Goal: Find specific page/section: Find specific page/section

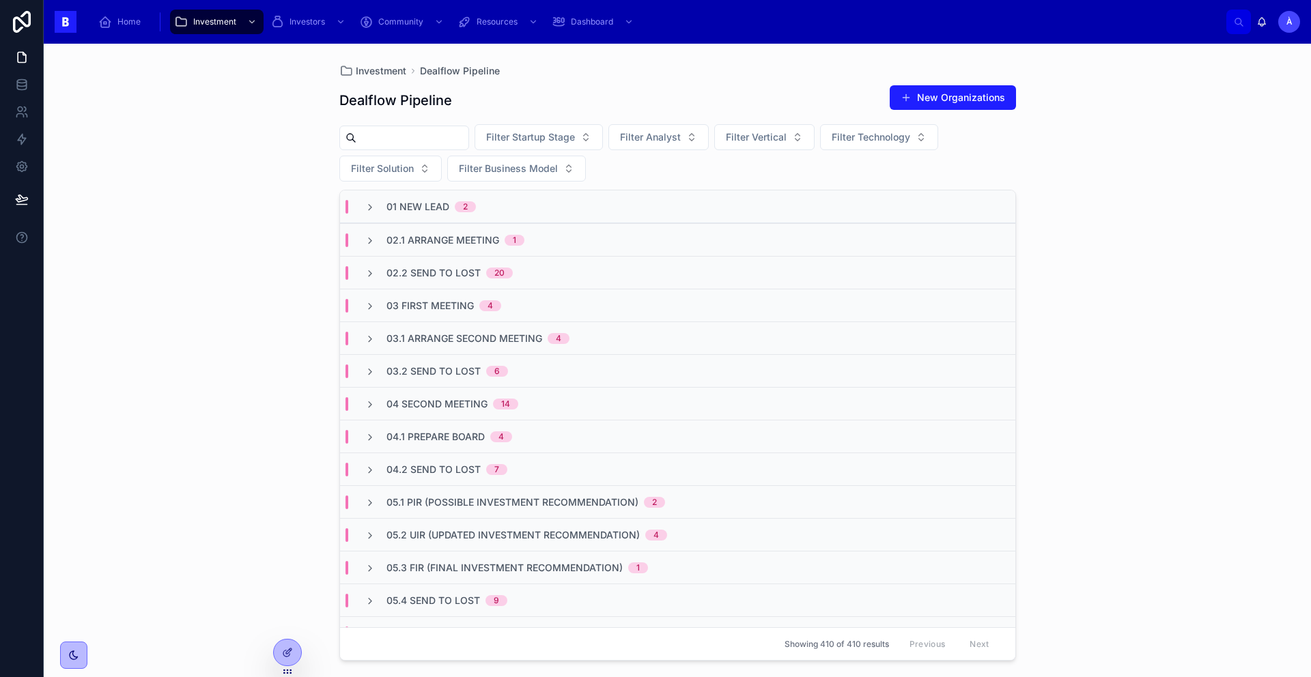
click at [443, 197] on div "01 New Lead 2" at bounding box center [677, 206] width 675 height 33
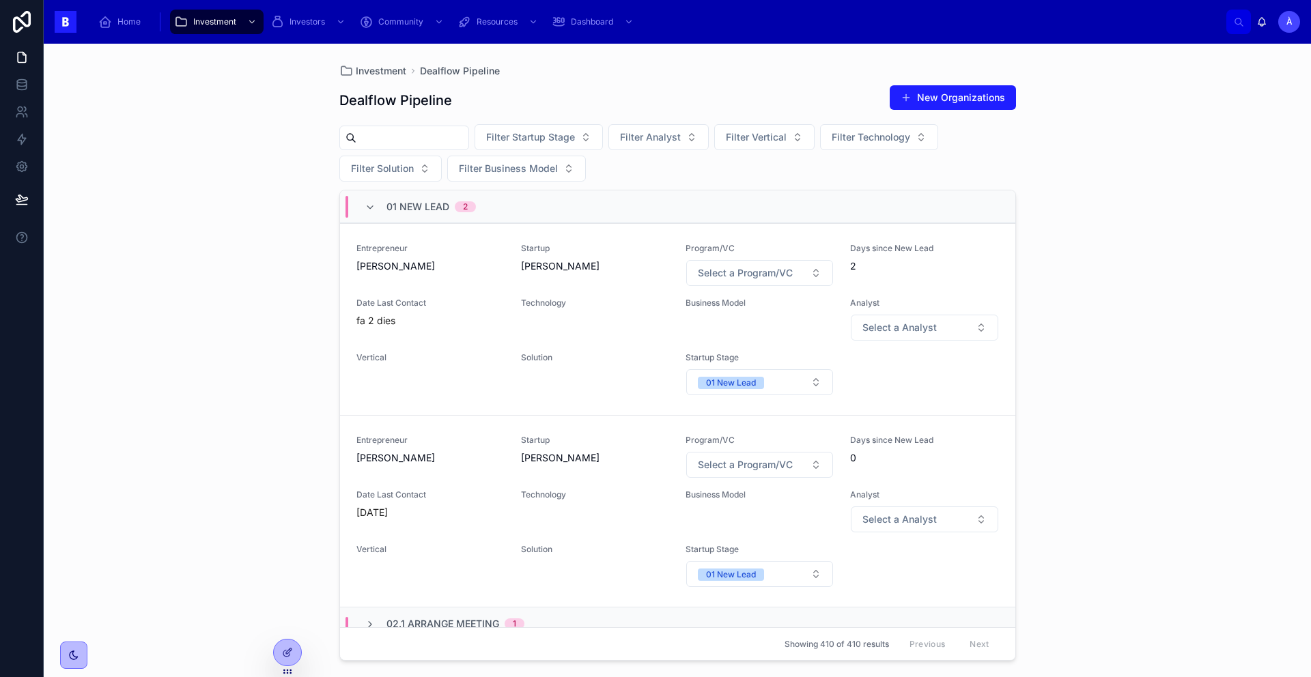
click at [436, 203] on span "01 New Lead" at bounding box center [417, 207] width 63 height 14
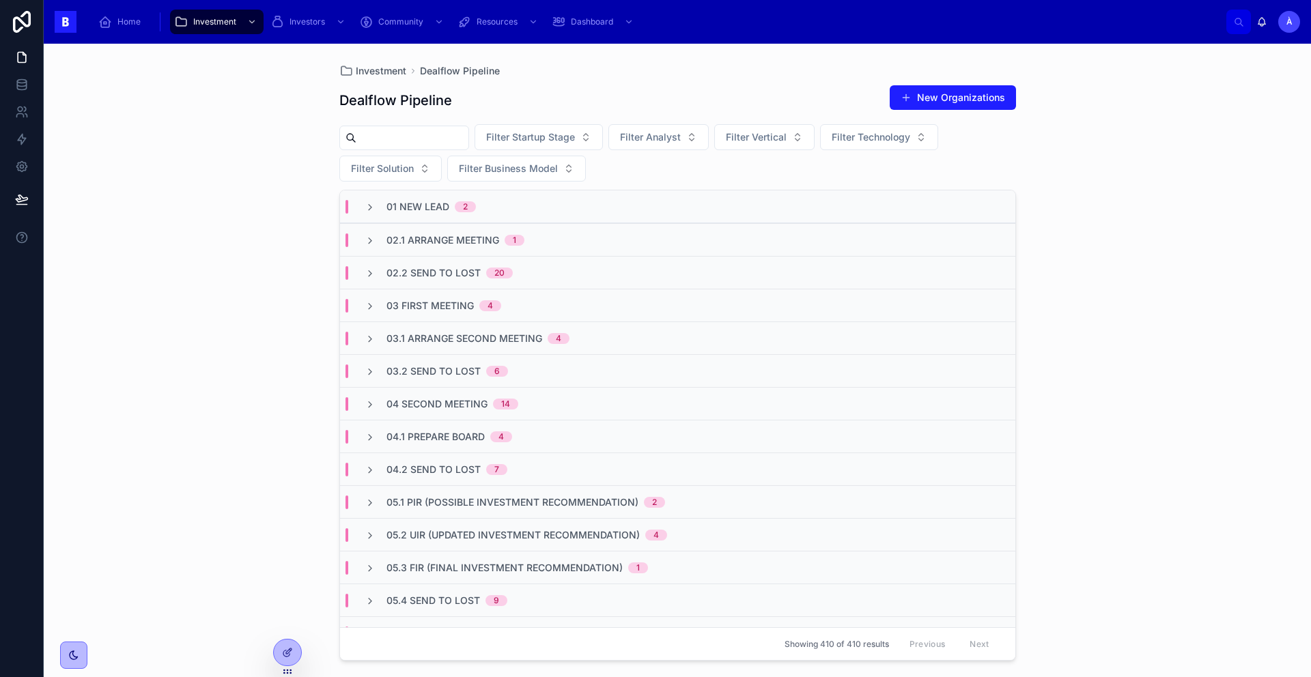
click at [453, 295] on div "03 First Meeting 4" at bounding box center [677, 305] width 675 height 33
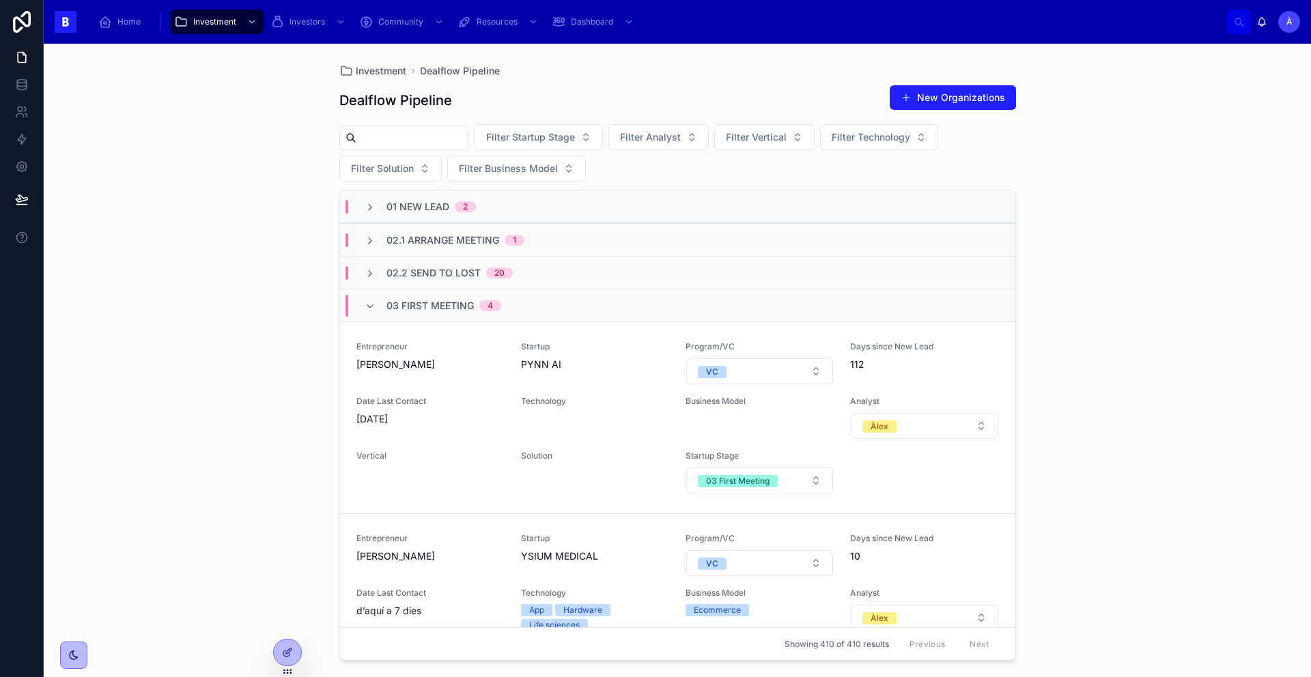
click at [449, 303] on span "03 First Meeting" at bounding box center [429, 306] width 87 height 14
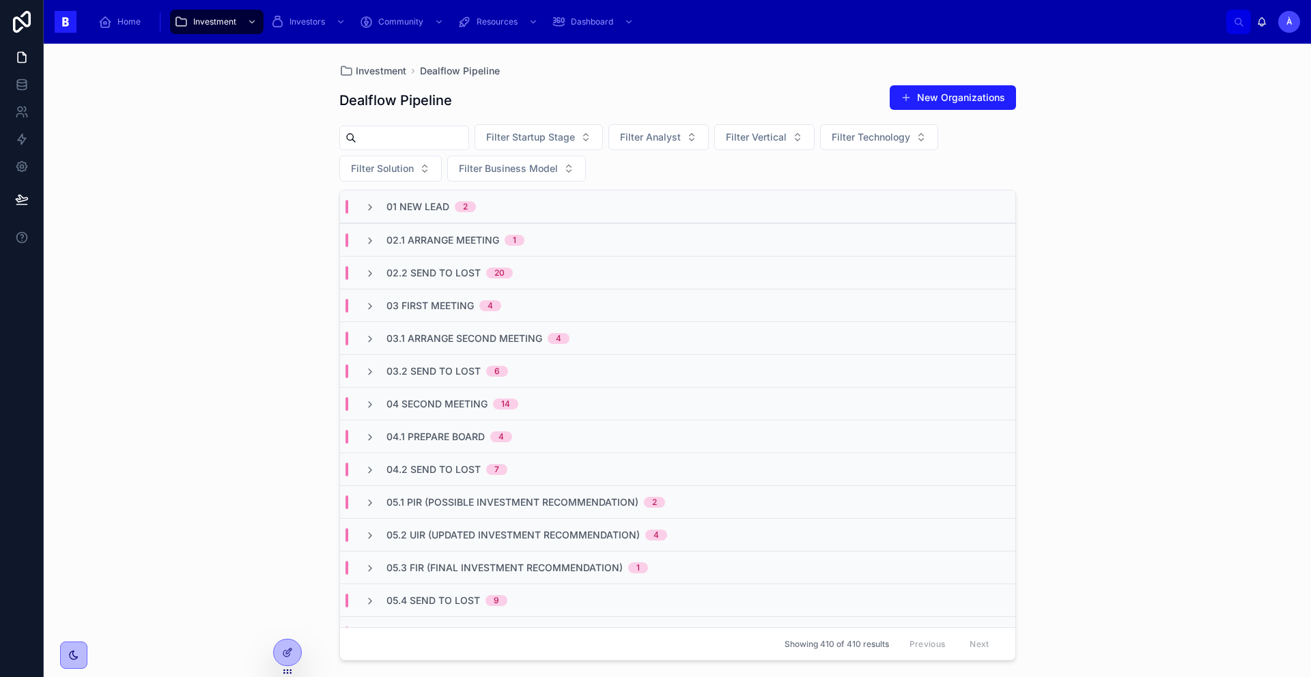
click at [457, 242] on span "02.1 Arrange Meeting" at bounding box center [442, 240] width 113 height 14
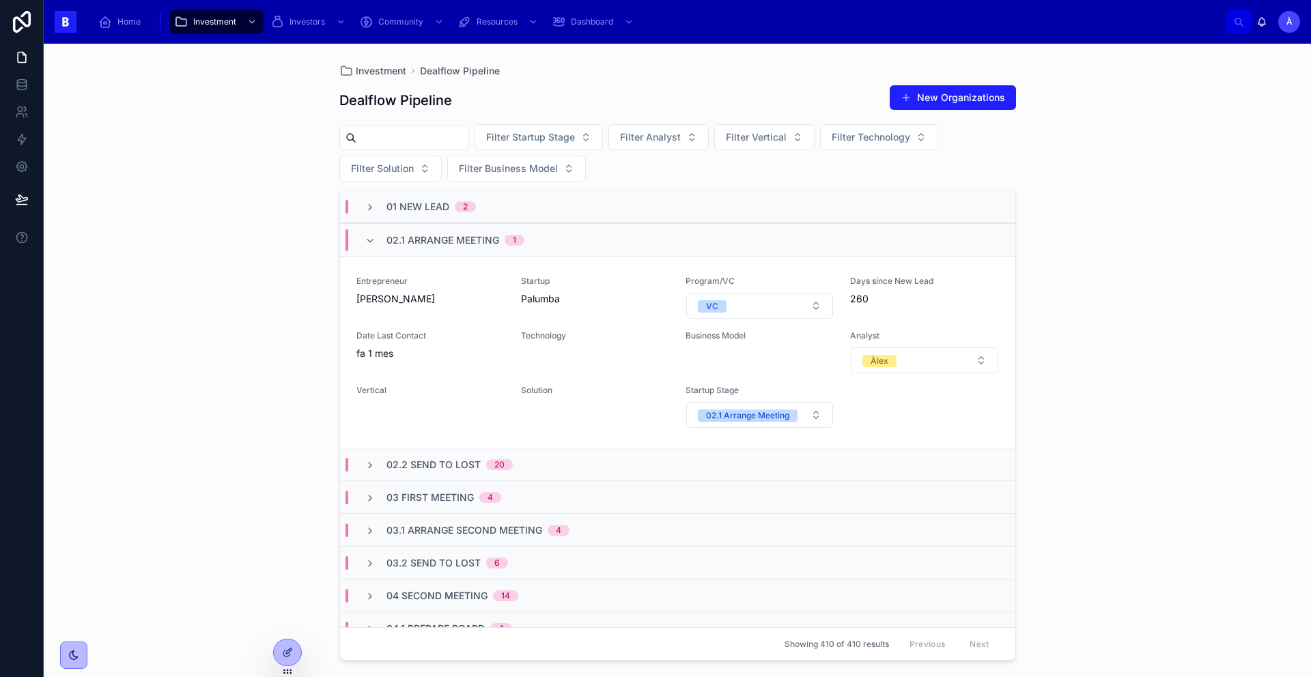
click at [457, 242] on span "02.1 Arrange Meeting" at bounding box center [442, 240] width 113 height 14
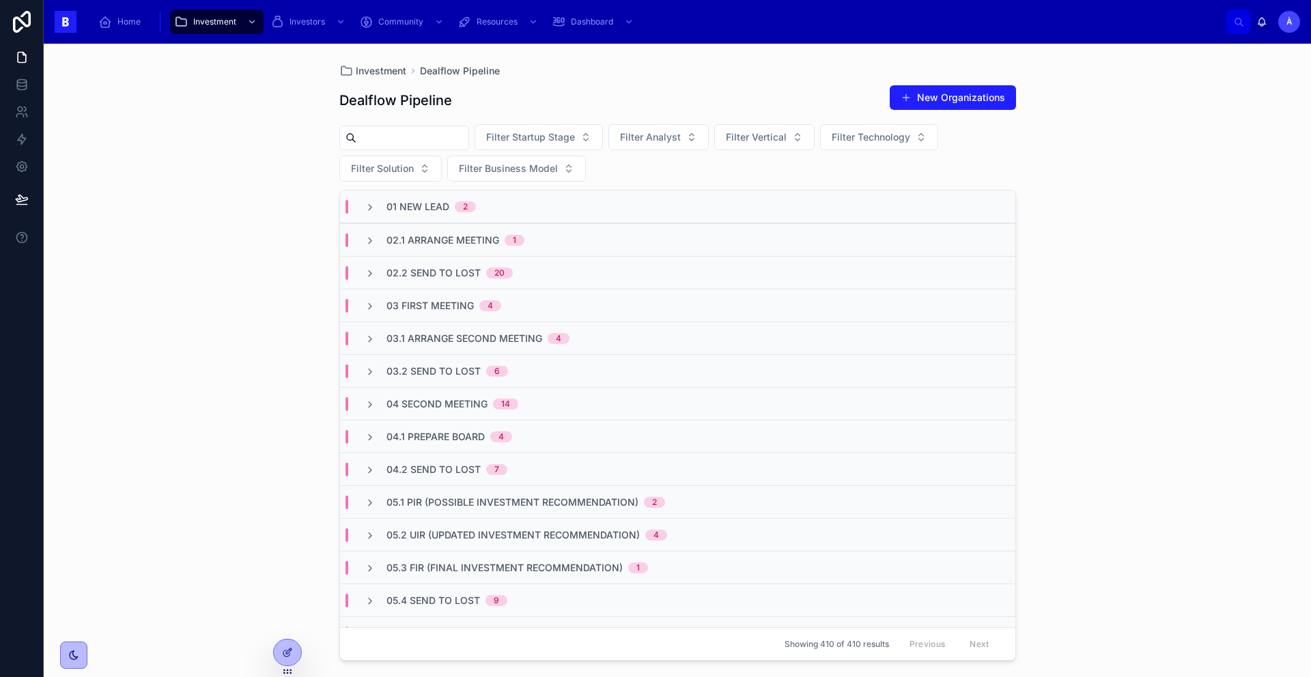
click at [457, 242] on span "02.1 Arrange Meeting" at bounding box center [442, 240] width 113 height 14
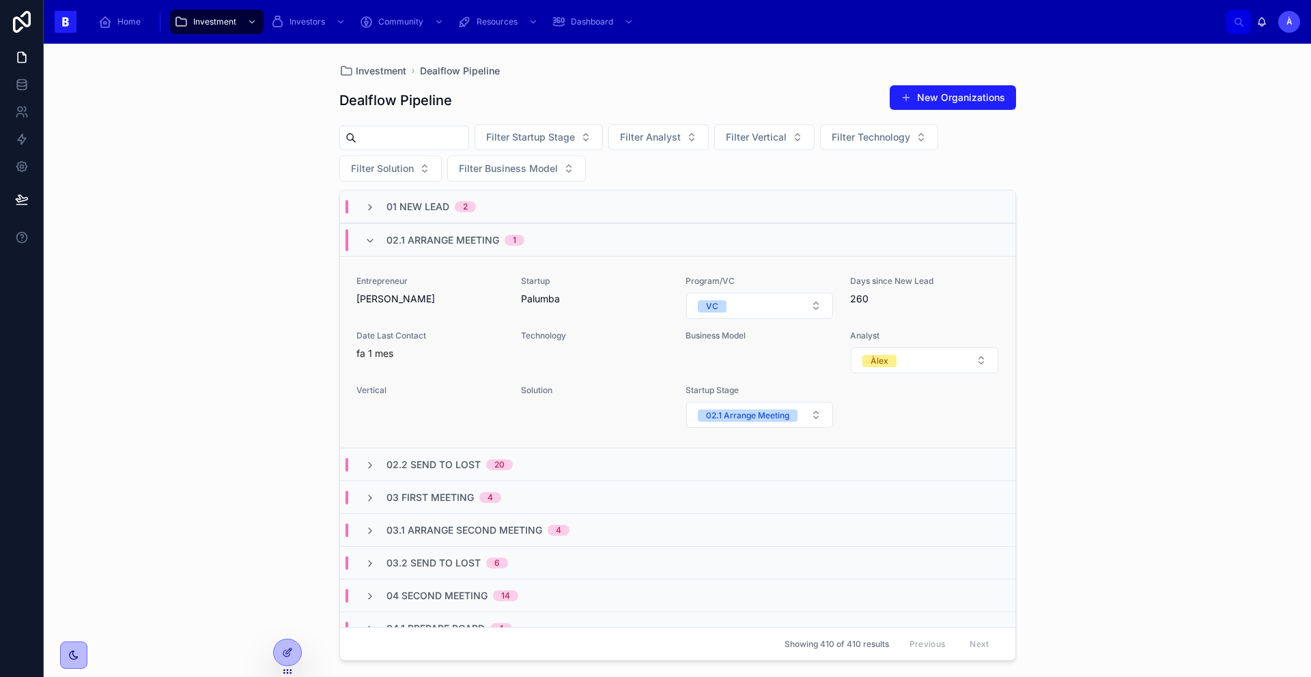
click at [416, 259] on link "Entrepreneur [PERSON_NAME] Startup Palumba Program/VC VC Days since New Lead 26…" at bounding box center [677, 352] width 675 height 192
